Goal: Check status: Check status

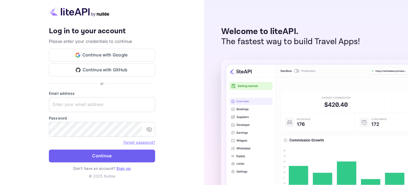
type input "[EMAIL_ADDRESS][DOMAIN_NAME]"
click at [95, 155] on button "Continue" at bounding box center [102, 155] width 106 height 13
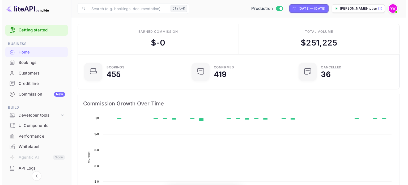
scroll to position [82, 100]
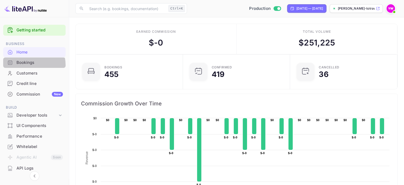
click at [26, 65] on div "Bookings" at bounding box center [39, 63] width 47 height 6
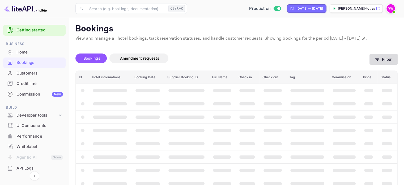
click at [383, 65] on button "Filter" at bounding box center [384, 59] width 28 height 11
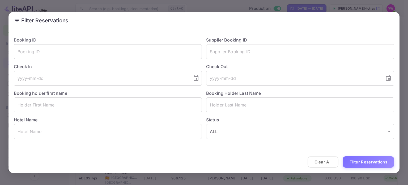
click at [93, 58] on input "text" at bounding box center [108, 51] width 188 height 15
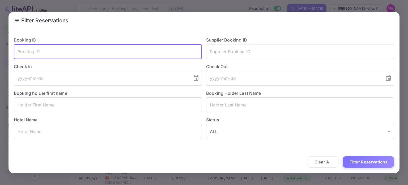
click at [97, 48] on input "text" at bounding box center [108, 51] width 188 height 15
paste input "3Xy7Bf7pK"
type input "3Xy7Bf7pK"
click at [368, 162] on button "Filter Reservations" at bounding box center [369, 161] width 52 height 11
